Goal: Information Seeking & Learning: Check status

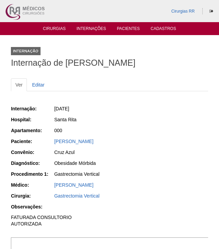
scroll to position [136, 0]
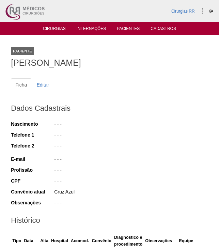
scroll to position [157, 0]
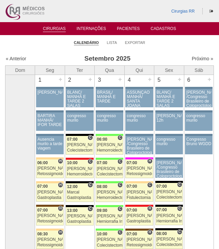
scroll to position [375, 0]
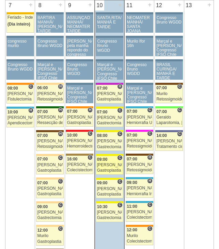
click at [110, 164] on div "Paulo Regina" at bounding box center [109, 165] width 25 height 4
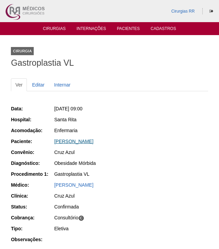
click at [83, 143] on link "Ananizia Medeiros de Araujo" at bounding box center [73, 141] width 39 height 5
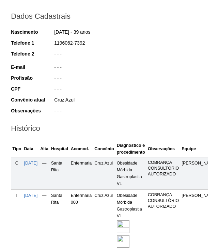
scroll to position [158, 0]
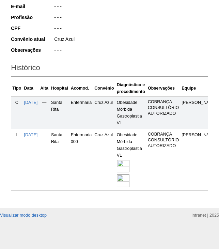
click at [130, 161] on img at bounding box center [123, 166] width 13 height 13
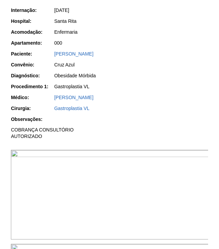
scroll to position [170, 0]
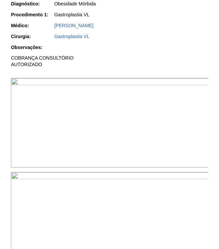
click at [173, 109] on img at bounding box center [110, 123] width 198 height 90
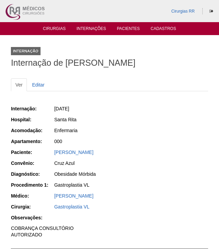
scroll to position [170, 0]
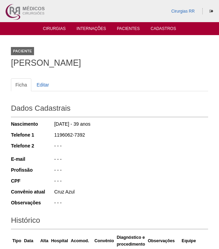
scroll to position [157, 0]
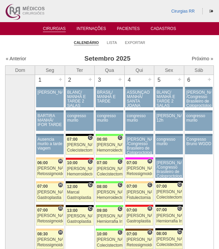
scroll to position [375, 0]
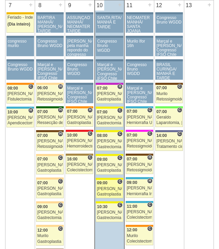
click at [112, 188] on div "[PERSON_NAME]" at bounding box center [109, 189] width 25 height 4
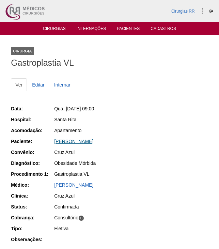
click at [84, 143] on link "[PERSON_NAME]" at bounding box center [73, 141] width 39 height 5
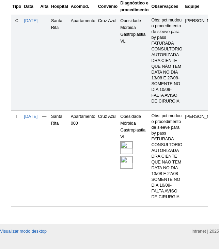
scroll to position [239, 0]
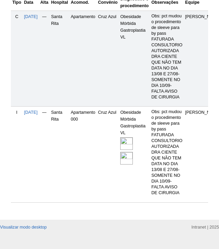
click at [133, 143] on img at bounding box center [126, 143] width 13 height 13
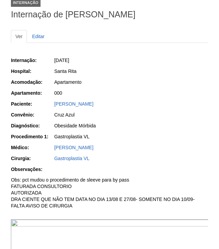
scroll to position [136, 0]
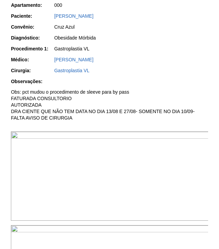
click at [168, 170] on img at bounding box center [110, 177] width 198 height 90
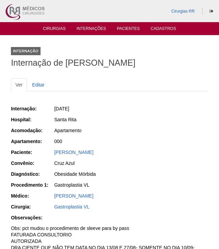
scroll to position [136, 0]
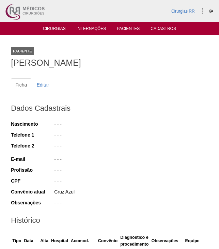
scroll to position [233, 0]
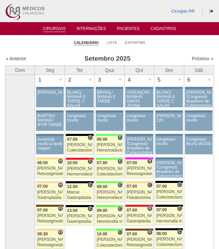
scroll to position [375, 0]
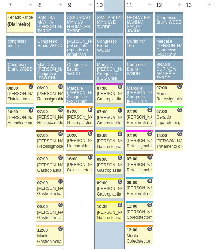
click at [112, 213] on div "[PERSON_NAME]" at bounding box center [109, 212] width 25 height 4
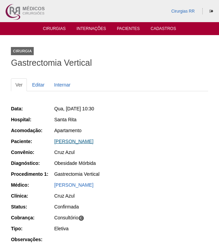
click at [85, 143] on link "Ingrid de Souza Mota" at bounding box center [73, 141] width 39 height 5
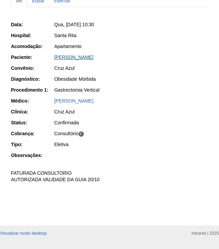
click at [79, 56] on link "[PERSON_NAME]" at bounding box center [73, 57] width 39 height 5
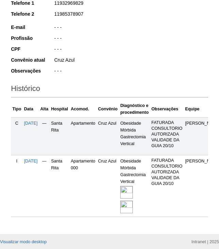
scroll to position [136, 0]
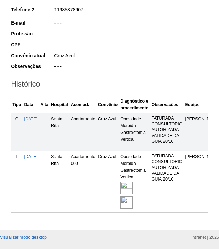
click at [132, 186] on img at bounding box center [126, 188] width 13 height 13
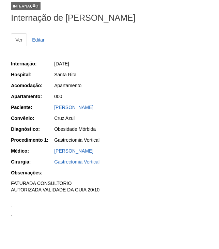
scroll to position [136, 0]
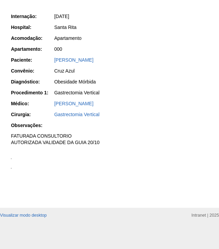
click at [12, 159] on img at bounding box center [11, 159] width 1 height 1
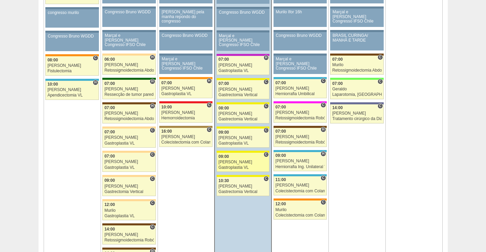
scroll to position [409, 0]
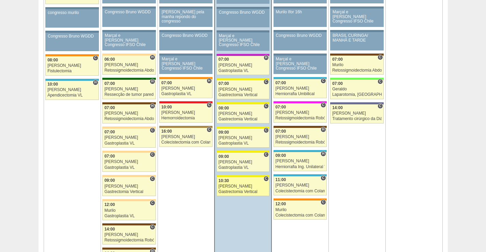
click at [241, 189] on link "88562 Fellow C 10:30 [PERSON_NAME] Gastrectomia Vertical Hospital [GEOGRAPHIC_D…" at bounding box center [243, 186] width 53 height 19
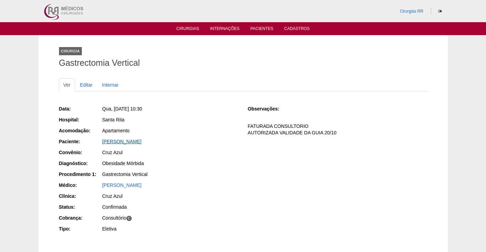
click at [127, 144] on link "[PERSON_NAME]" at bounding box center [121, 141] width 39 height 5
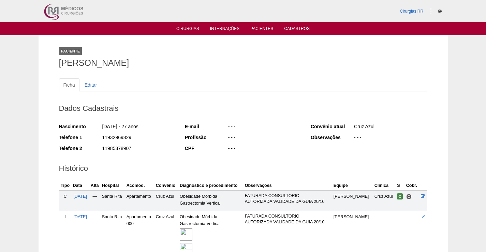
scroll to position [65, 0]
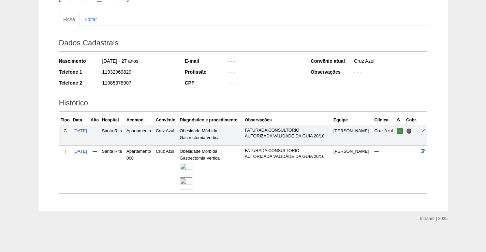
click at [192, 166] on img at bounding box center [186, 169] width 13 height 13
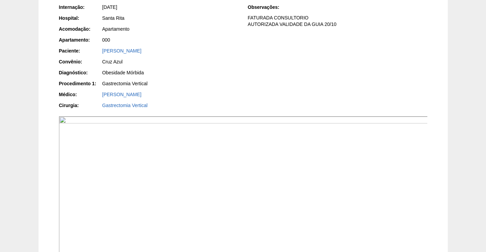
scroll to position [170, 0]
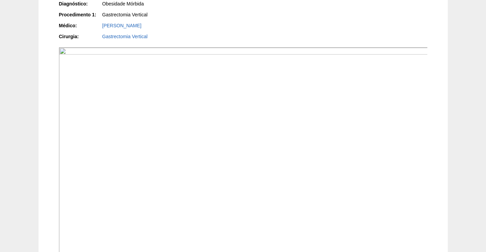
click at [264, 161] on img at bounding box center [243, 185] width 369 height 277
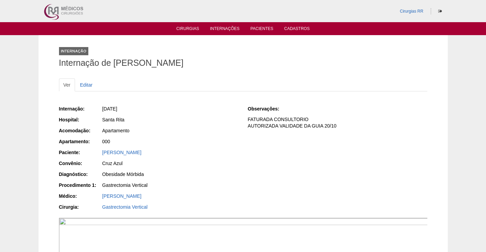
scroll to position [170, 0]
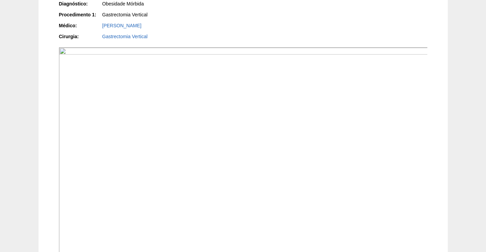
click at [321, 101] on img at bounding box center [243, 185] width 369 height 277
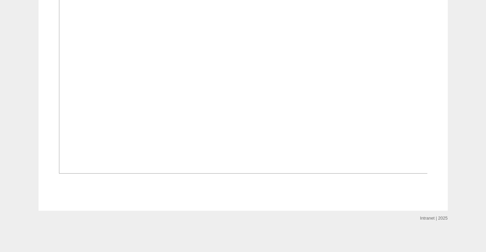
scroll to position [716, 0]
click at [247, 113] on img at bounding box center [243, 35] width 369 height 277
